Goal: Use online tool/utility: Utilize a website feature to perform a specific function

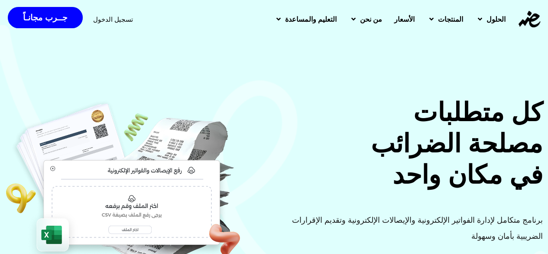
click at [114, 22] on span "تسجيل الدخول" at bounding box center [113, 19] width 40 height 7
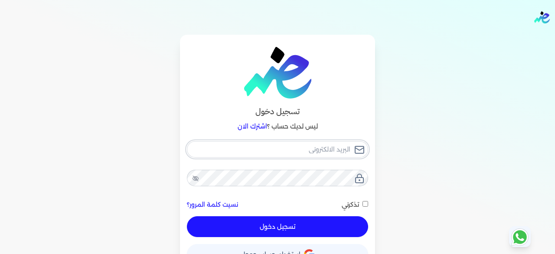
click at [284, 152] on input "email" at bounding box center [277, 149] width 181 height 16
type input "[EMAIL_ADDRESS][DOMAIN_NAME]"
click at [297, 221] on button "تسجيل دخول" at bounding box center [277, 226] width 181 height 21
checkbox input "false"
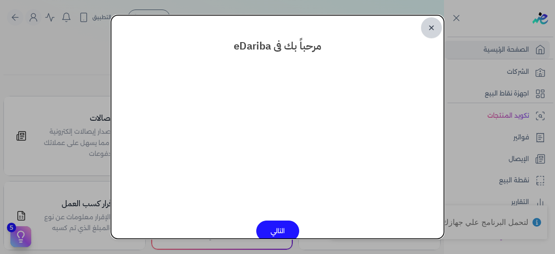
click at [429, 26] on link "✕" at bounding box center [431, 27] width 21 height 21
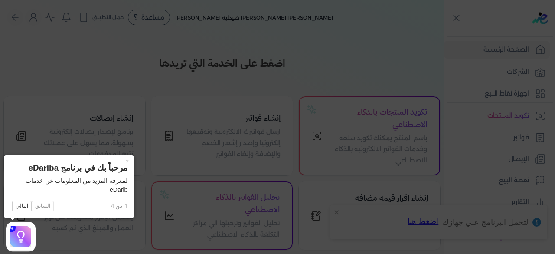
click at [300, 88] on icon at bounding box center [277, 127] width 555 height 254
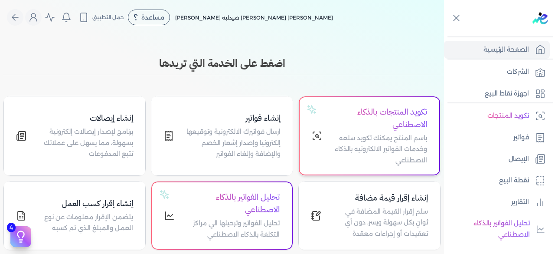
click at [337, 117] on h4 "تكويد المنتجات بالذكاء الاصطناعي" at bounding box center [379, 118] width 94 height 25
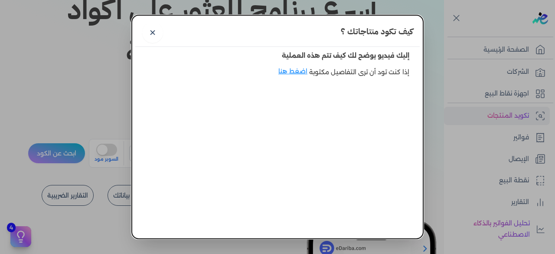
scroll to position [3, 0]
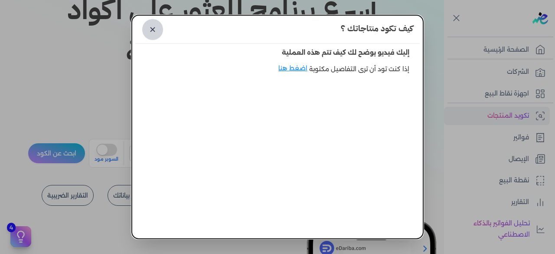
click at [158, 32] on link "✕" at bounding box center [152, 29] width 21 height 21
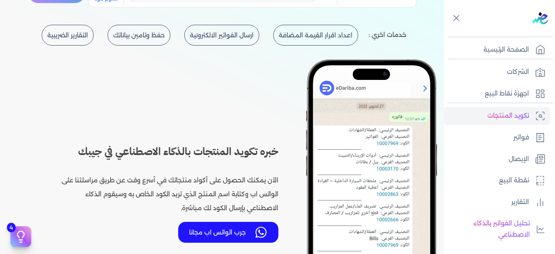
scroll to position [262, 0]
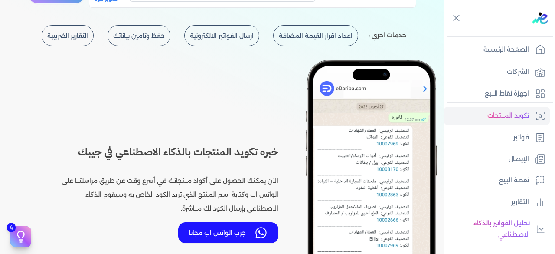
click at [202, 184] on p "الآن يمكنك الحصول على أكواد منتجاتك في أسرع وقت عن طريق مراسلتنا على الواتس اب …" at bounding box center [167, 190] width 222 height 49
click at [190, 146] on h3 "خبره تكويد المنتجات بالذكاء الاصطناعي في جيبك" at bounding box center [167, 152] width 222 height 16
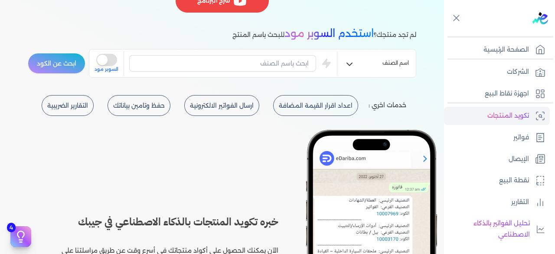
scroll to position [192, 0]
click at [268, 57] on input "text" at bounding box center [222, 63] width 187 height 16
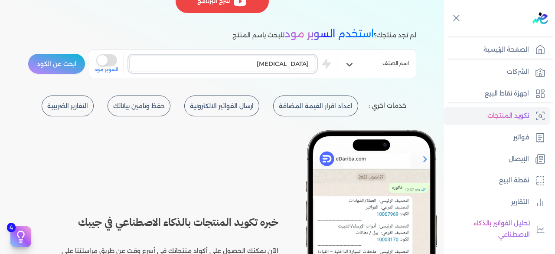
click at [28, 53] on button "ابحث عن الكود" at bounding box center [57, 63] width 58 height 21
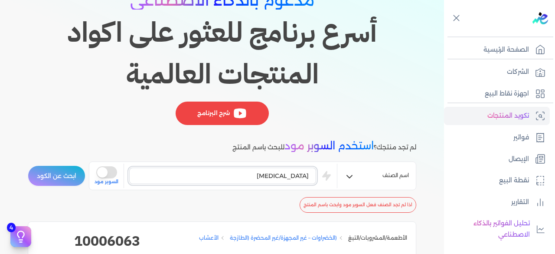
scroll to position [81, 0]
click at [282, 167] on input "[MEDICAL_DATA]" at bounding box center [222, 175] width 187 height 16
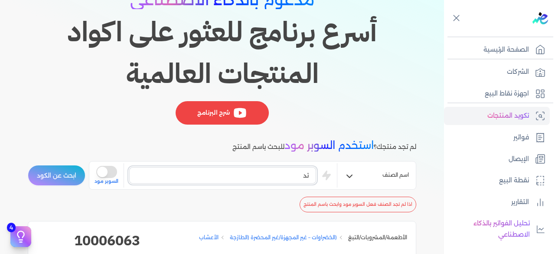
type input "ت"
type input "دواء"
click at [28, 165] on button "ابحث عن الكود" at bounding box center [57, 175] width 58 height 21
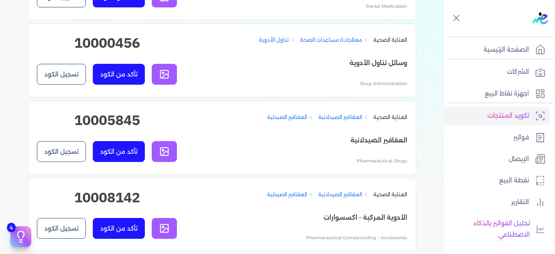
scroll to position [355, 0]
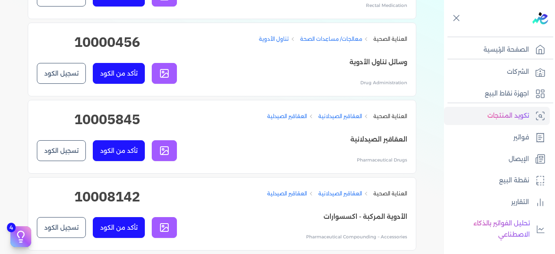
click at [120, 156] on button "تأكد من الكود" at bounding box center [119, 150] width 52 height 21
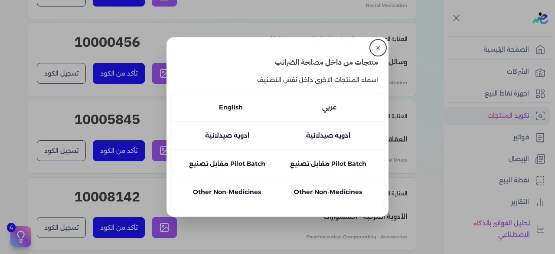
click at [330, 105] on p "عربي" at bounding box center [329, 107] width 14 height 10
click at [276, 94] on li "English عربي" at bounding box center [277, 107] width 214 height 28
click at [229, 108] on p "English" at bounding box center [231, 107] width 24 height 10
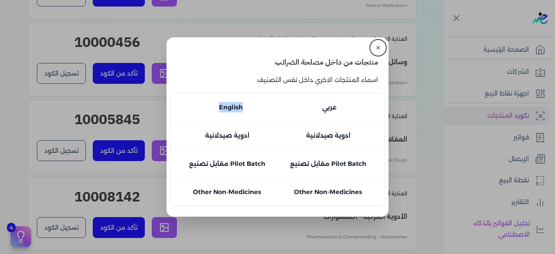
click at [229, 108] on p "English" at bounding box center [231, 107] width 24 height 10
click at [374, 49] on button "✕" at bounding box center [378, 48] width 14 height 14
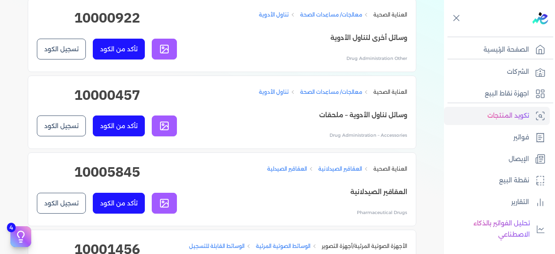
scroll to position [619, 0]
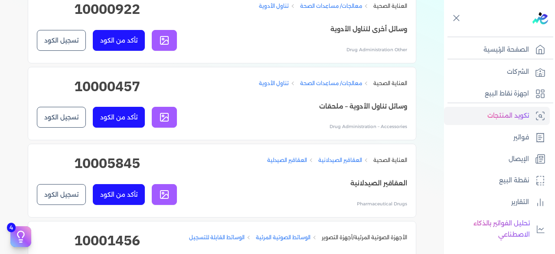
click at [123, 192] on button "تأكد من الكود" at bounding box center [119, 194] width 52 height 21
